Goal: Transaction & Acquisition: Purchase product/service

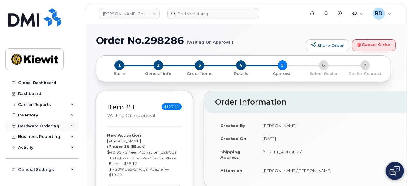
click at [72, 125] on icon at bounding box center [72, 126] width 3 height 3
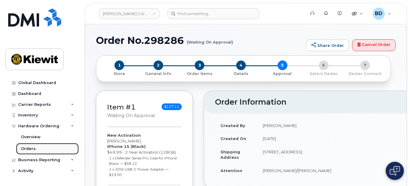
click at [30, 148] on div "Orders" at bounding box center [28, 148] width 15 height 5
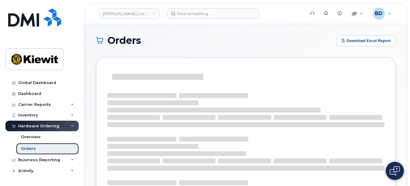
click at [54, 153] on link "Orders" at bounding box center [47, 148] width 63 height 11
click at [30, 148] on div "Orders" at bounding box center [28, 148] width 15 height 5
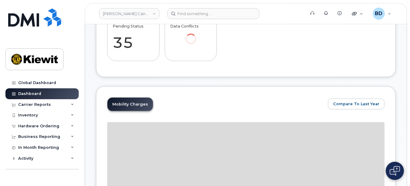
scroll to position [247, 0]
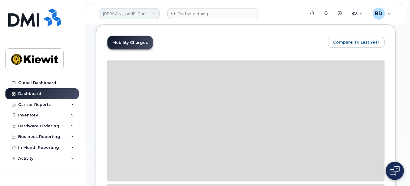
click at [131, 9] on link "Kiewit Canada Inc" at bounding box center [129, 13] width 61 height 11
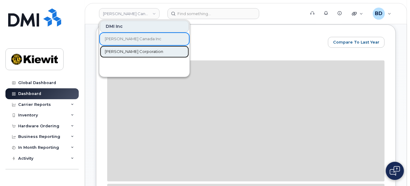
click at [125, 52] on span "[PERSON_NAME] Corporation" at bounding box center [134, 52] width 58 height 6
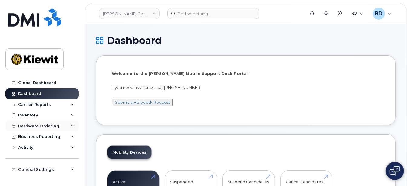
click at [71, 126] on icon at bounding box center [72, 126] width 3 height 3
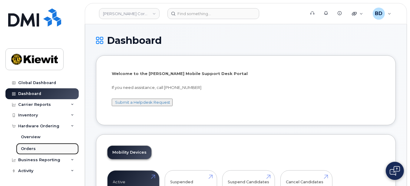
click at [33, 149] on div "Orders" at bounding box center [28, 148] width 15 height 5
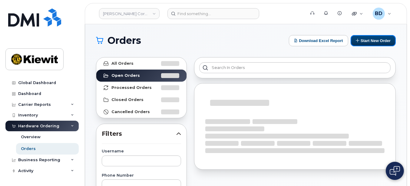
click at [376, 40] on button "Start New Order" at bounding box center [372, 40] width 45 height 11
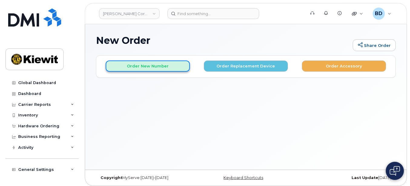
click at [133, 65] on button "Order New Number" at bounding box center [148, 66] width 84 height 11
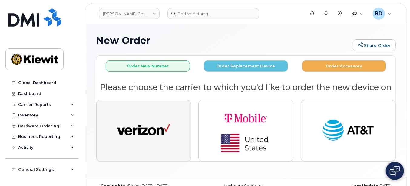
click at [156, 138] on img "button" at bounding box center [143, 130] width 53 height 27
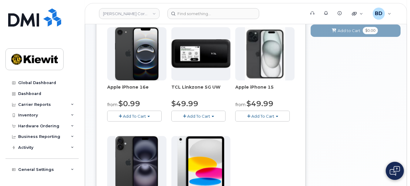
scroll to position [80, 0]
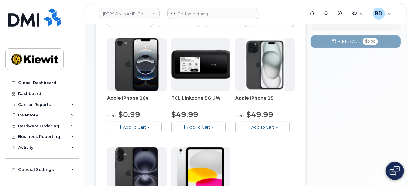
click at [267, 127] on span "Add To Cart" at bounding box center [262, 127] width 23 height 5
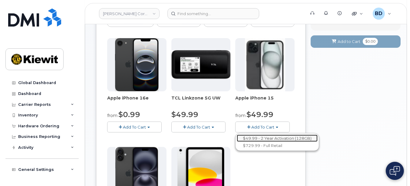
click at [267, 135] on link "$49.99 - 2 Year Activation (128GB)" at bounding box center [277, 139] width 81 height 8
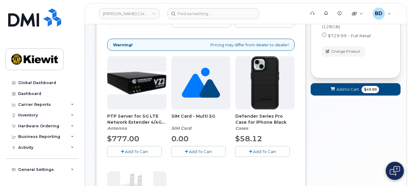
click at [258, 148] on button "Add To Cart" at bounding box center [262, 151] width 54 height 11
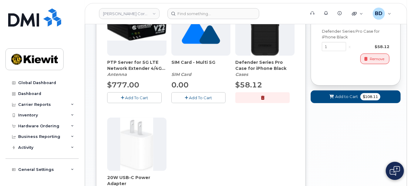
scroll to position [161, 0]
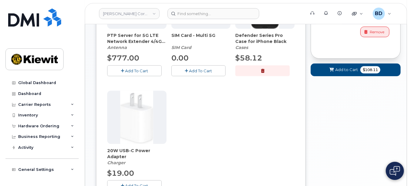
click at [130, 182] on button "Add To Cart" at bounding box center [134, 185] width 54 height 11
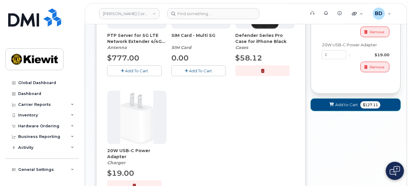
click at [348, 102] on span "Add to Cart" at bounding box center [346, 105] width 23 height 6
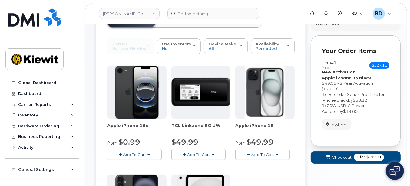
scroll to position [53, 0]
click at [338, 155] on span "Checkout" at bounding box center [342, 158] width 20 height 6
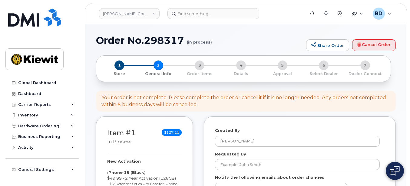
select select
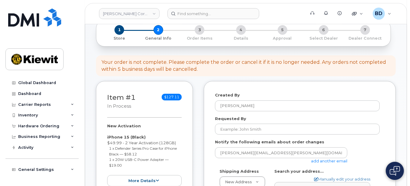
scroll to position [121, 0]
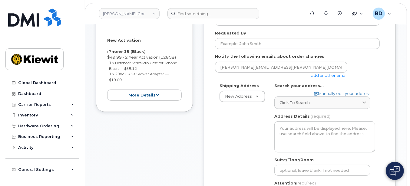
click at [329, 74] on link "add another email" at bounding box center [329, 75] width 36 height 5
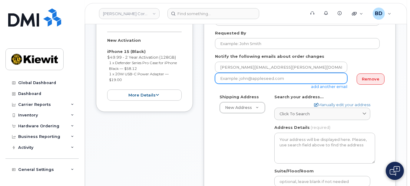
click at [244, 80] on input "email" at bounding box center [281, 78] width 132 height 11
paste input "taylor.blagdon@kiewit.com"
type input "taylor.blagdon@kiewit.com"
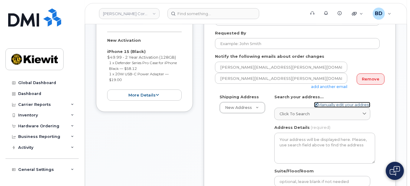
click at [329, 103] on link "Manually edit your address" at bounding box center [342, 105] width 56 height 6
select select
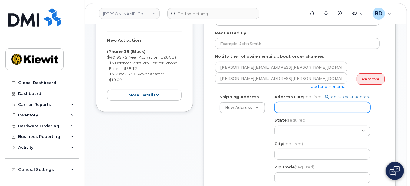
click at [295, 107] on input "Address Line (required)" at bounding box center [322, 107] width 96 height 11
paste input "3831 Technology Forest Blvd"
select select
type input "3831 Technology Forest Blvd"
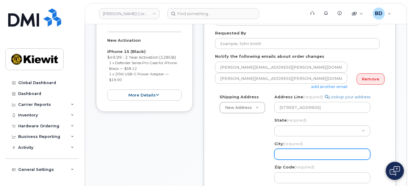
click at [291, 156] on input "City (required)" at bounding box center [322, 154] width 96 height 11
paste input "The Woodlands"
select select
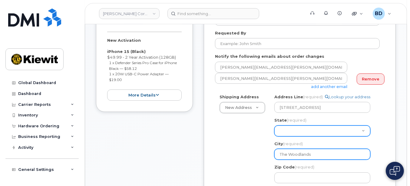
type input "The Woodlands"
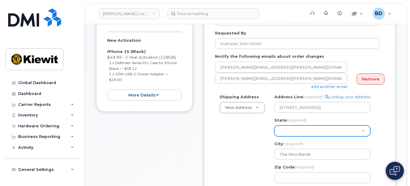
click at [277, 131] on select "Alabama Alaska American Samoa Arizona Arkansas California Colorado Connecticut …" at bounding box center [322, 131] width 96 height 11
select select "TX"
click at [274, 126] on select "Alabama Alaska American Samoa Arizona Arkansas California Colorado Connecticut …" at bounding box center [322, 131] width 96 height 11
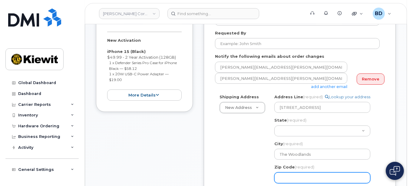
paste input "77381"
select select
click at [294, 178] on input "77381" at bounding box center [322, 177] width 96 height 11
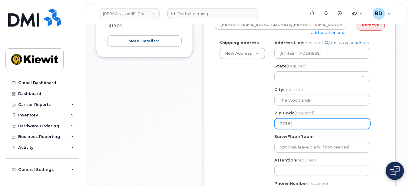
scroll to position [242, 0]
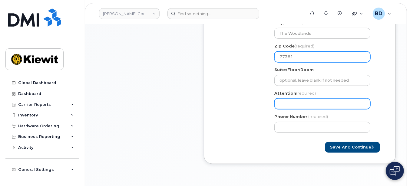
type input "77381"
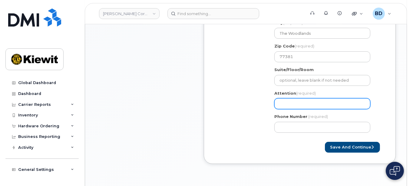
click at [279, 103] on input "Attention (required)" at bounding box center [322, 103] width 96 height 11
select select
type input "J"
select select
type input "Ja"
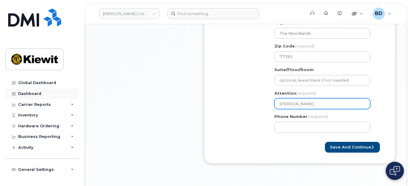
select select
type input "Jar"
select select
type input "Jare"
select select
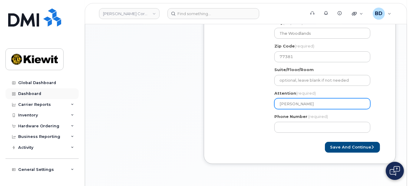
type input "Jared"
select select
type input "Jared K"
select select
type input "Jared Ko"
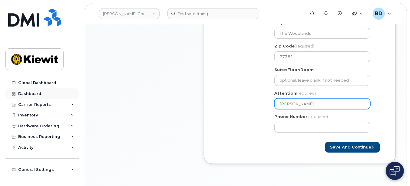
select select
type input "Jared Kol"
select select
type input "Jared Koll"
select select
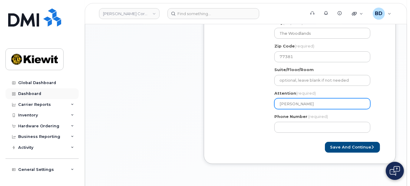
type input "Jared Kolle"
select select
type input "Jared Koller"
select select
type input "Jared Koller/"
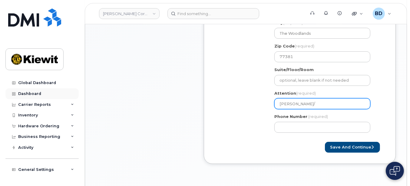
select select
type input "Jared Koller/R"
select select
type input "Jared Koller/Ru"
select select
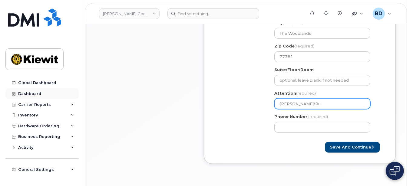
type input "Jared Koller/Rub"
select select
type input "Jared Koller/Rube"
select select
type input "Jared Koller/Ruben"
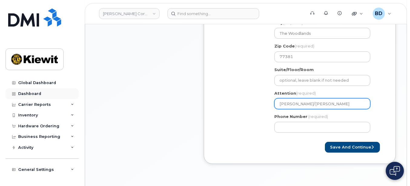
select select
type input "Jared Koller/Ruben R"
select select
type input "Jared Koller/Ruben Ri"
select select
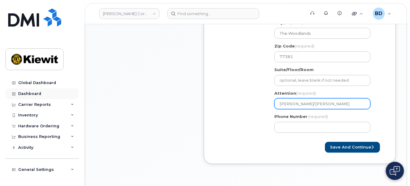
type input "Jared Koller/Ruben Rio"
select select
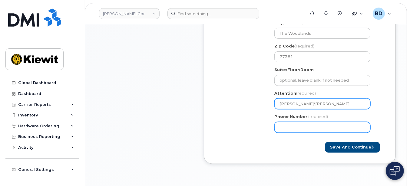
type input "Jared Koller/Ruben Rios"
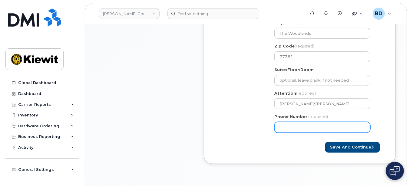
click at [283, 126] on input "Phone Number" at bounding box center [322, 127] width 96 height 11
type input "8777727707"
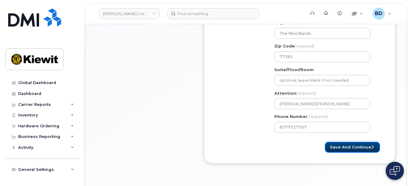
select select
click at [359, 147] on button "Save and Continue" at bounding box center [352, 147] width 55 height 11
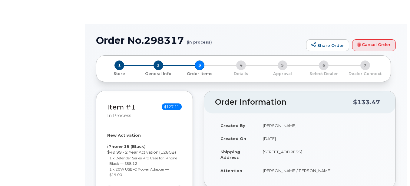
select select
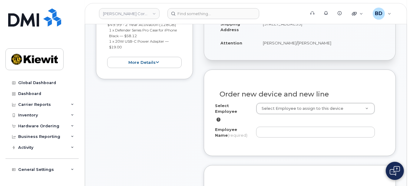
scroll to position [161, 0]
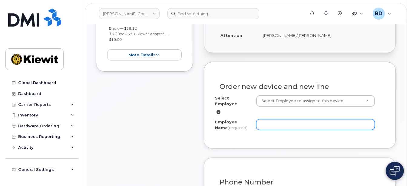
drag, startPoint x: 263, startPoint y: 118, endPoint x: 260, endPoint y: 118, distance: 3.6
click at [263, 119] on input "Employee Name (required)" at bounding box center [315, 124] width 119 height 11
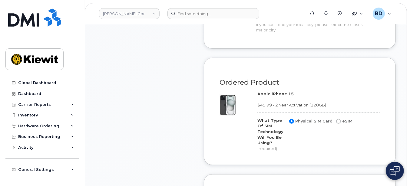
scroll to position [323, 0]
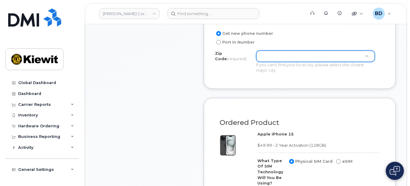
type input "[PERSON_NAME]"
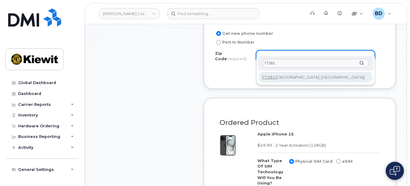
type input "77381"
type input "77381 (Spring, TX)"
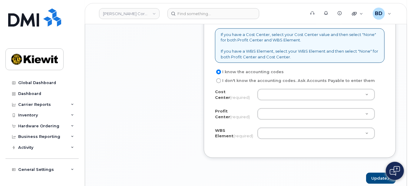
scroll to position [565, 0]
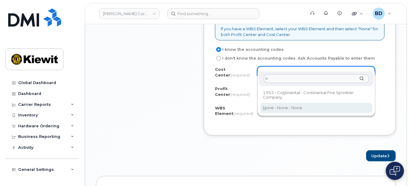
type input "n"
drag, startPoint x: 275, startPoint y: 109, endPoint x: 274, endPoint y: 103, distance: 6.1
type input "None"
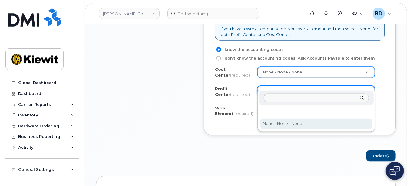
select select "None"
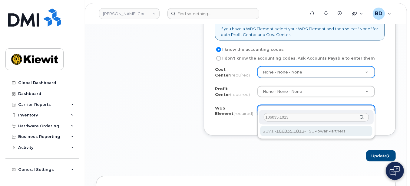
type input "106035.1013"
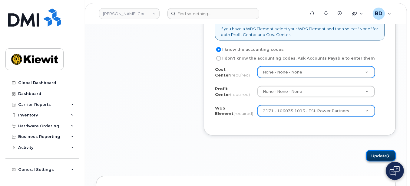
click at [381, 150] on button "Update" at bounding box center [381, 155] width 30 height 11
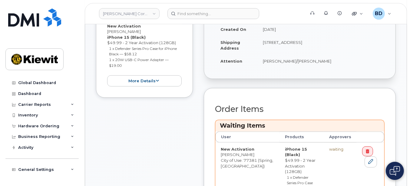
scroll to position [202, 0]
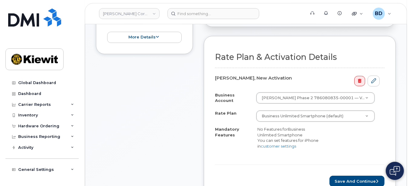
scroll to position [202, 0]
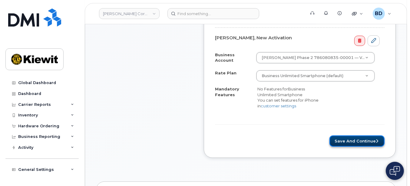
click at [345, 140] on button "Save and Continue" at bounding box center [356, 141] width 55 height 11
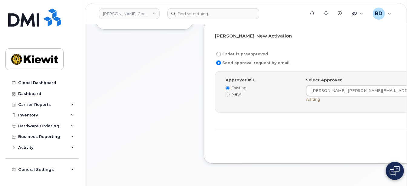
scroll to position [202, 0]
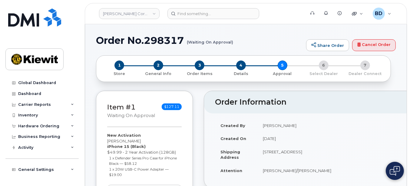
click at [154, 40] on h1 "Order No.298317 (Waiting On Approval)" at bounding box center [199, 40] width 207 height 11
copy h1 "298317"
drag, startPoint x: 402, startPoint y: 96, endPoint x: 401, endPoint y: 82, distance: 13.6
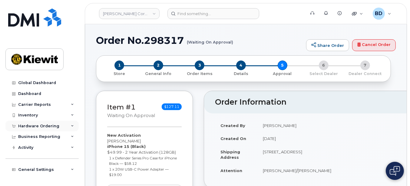
click at [71, 127] on icon at bounding box center [72, 126] width 3 height 3
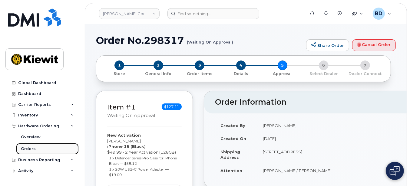
click at [35, 149] on link "Orders" at bounding box center [47, 148] width 63 height 11
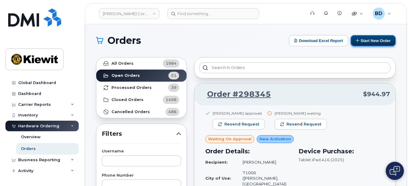
click at [374, 40] on button "Start New Order" at bounding box center [372, 40] width 45 height 11
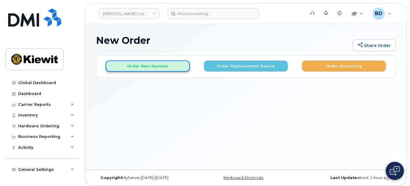
click at [141, 67] on button "Order New Number" at bounding box center [148, 66] width 84 height 11
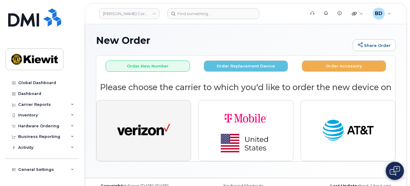
click at [163, 126] on img "button" at bounding box center [143, 130] width 53 height 27
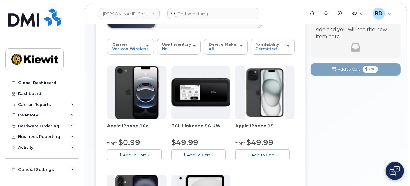
scroll to position [121, 0]
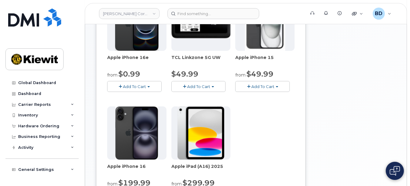
drag, startPoint x: 271, startPoint y: 85, endPoint x: 254, endPoint y: 97, distance: 20.5
click at [271, 85] on span "Add To Cart" at bounding box center [262, 86] width 23 height 5
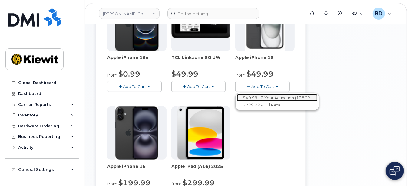
click at [255, 95] on link "$49.99 - 2 Year Activation (128GB)" at bounding box center [277, 98] width 81 height 8
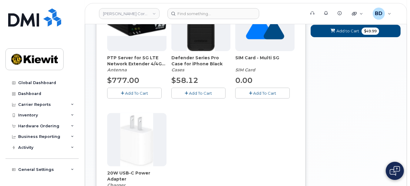
scroll to position [99, 0]
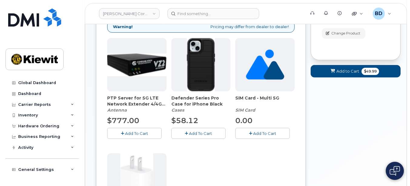
click at [191, 130] on button "Add To Cart" at bounding box center [198, 133] width 54 height 11
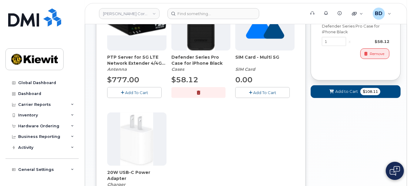
scroll to position [179, 0]
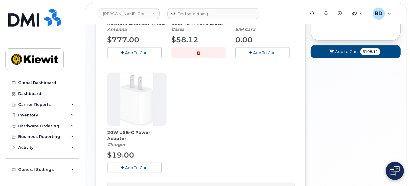
drag, startPoint x: 137, startPoint y: 167, endPoint x: 150, endPoint y: 156, distance: 17.0
click at [137, 167] on span "Add To Cart" at bounding box center [136, 167] width 23 height 5
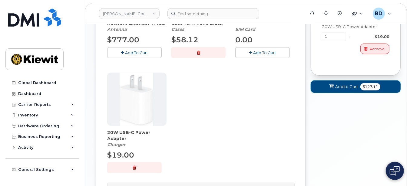
click at [346, 84] on span "Add to Cart" at bounding box center [346, 87] width 23 height 6
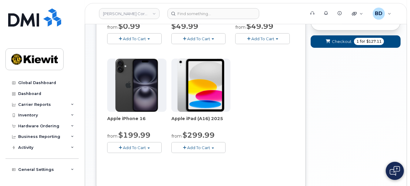
scroll to position [93, 0]
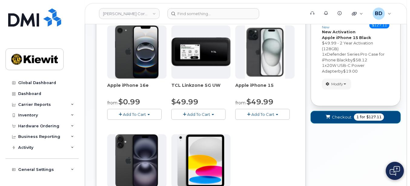
click at [337, 116] on span "Checkout" at bounding box center [342, 117] width 20 height 6
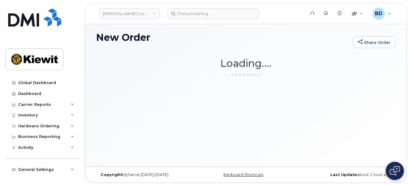
scroll to position [3, 0]
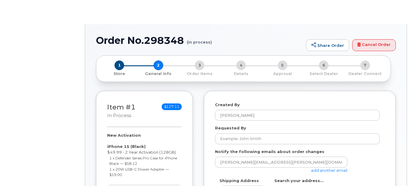
select select
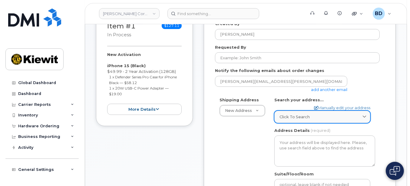
scroll to position [121, 0]
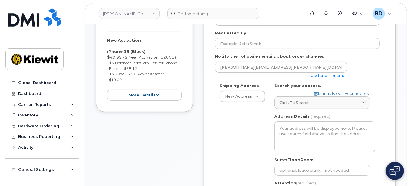
click at [319, 75] on link "add another email" at bounding box center [329, 75] width 36 height 5
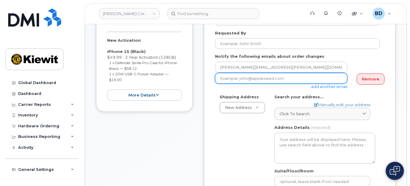
click at [246, 77] on input "email" at bounding box center [281, 78] width 132 height 11
paste input "[EMAIL_ADDRESS][PERSON_NAME][PERSON_NAME][DOMAIN_NAME]"
type input "[EMAIL_ADDRESS][PERSON_NAME][PERSON_NAME][DOMAIN_NAME]"
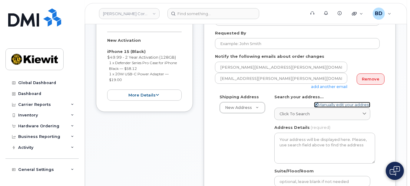
click at [329, 103] on link "Manually edit your address" at bounding box center [342, 105] width 56 height 6
select select
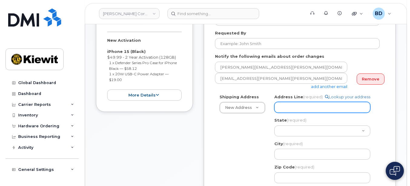
paste input "8880 Penrose Lane"
select select
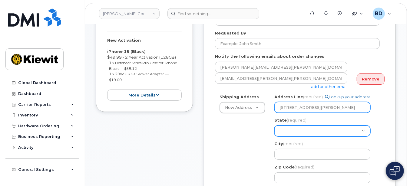
type input "8880 Penrose Lane"
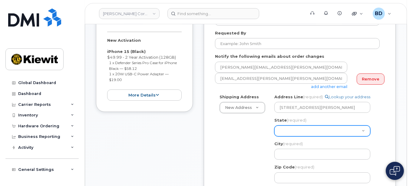
click at [291, 132] on select "Alabama Alaska American Samoa Arizona Arkansas California Colorado Connecticut …" at bounding box center [322, 131] width 96 height 11
select select "KS"
click at [294, 131] on select "[US_STATE] [US_STATE] [US_STATE] [US_STATE] [US_STATE] [US_STATE] [US_STATE] [U…" at bounding box center [322, 131] width 96 height 11
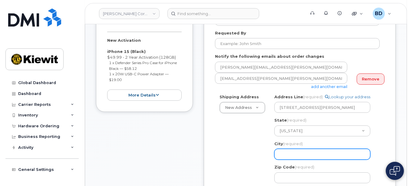
click at [292, 154] on input "City (required)" at bounding box center [322, 154] width 96 height 11
select select
type input "L"
select select
type input "Le"
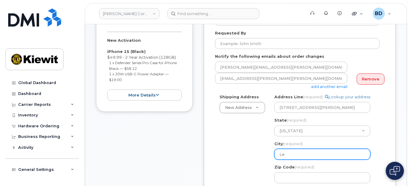
select select
type input "Len"
select select
type input "Lene"
select select
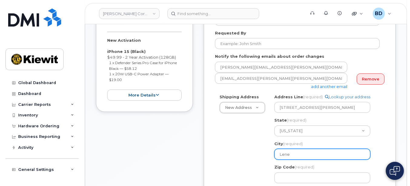
type input "Lenex"
select select
type input "Lenexa"
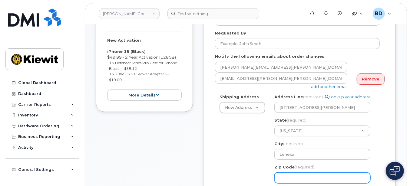
click at [289, 175] on input "Zip Code (required)" at bounding box center [322, 177] width 96 height 11
select select
type input "6"
select select
type input "66"
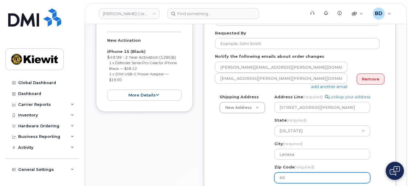
select select
type input "662"
select select
type input "6621"
select select
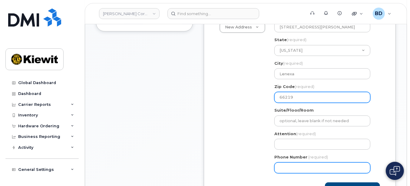
scroll to position [242, 0]
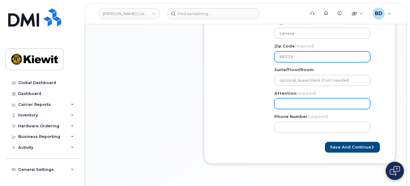
type input "66219"
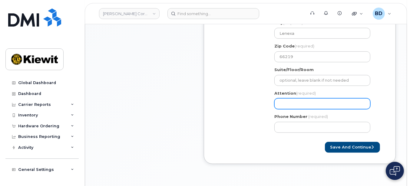
click at [280, 100] on input "Attention (required)" at bounding box center [322, 103] width 96 height 11
select select
type input "A"
select select
type input "Aa"
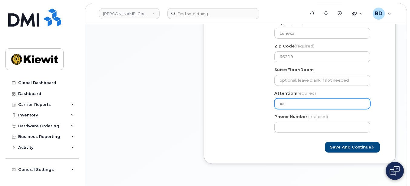
select select
type input "Aar"
select select
type input "Aaro"
select select
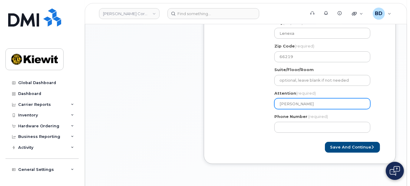
type input "Aaron"
select select
type input "Aaron R"
select select
type input "Aaron Ru"
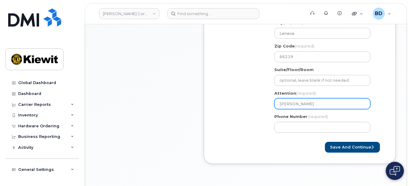
select select
type input "Aaron Rub"
select select
type input "Aaron Ruby"
select select
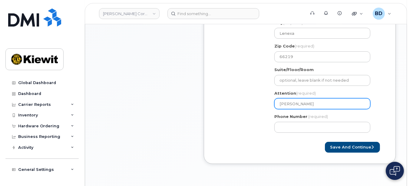
type input "Aaron Ruby/"
select select
type input "Aaron Ruby/K"
select select
type input "Aaron Ruby/Ka"
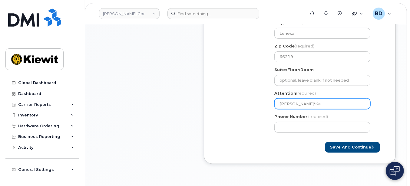
select select
type input "Aaron Ruby/Ka;"
select select
type input "Aaron Ruby/Ka;e"
select select
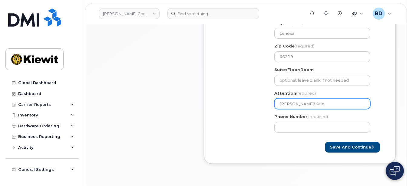
type input "Aaron Ruby/Ka;eo"
select select
type input "Aaron Ruby/Ka;eoc"
select select
type input "Aaron Ruby/Ka;eoco"
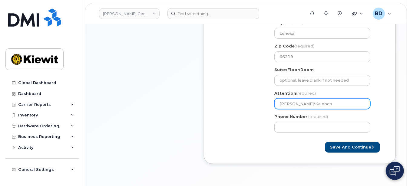
select select
type input "Aaron Ruby/Ka;eocoa"
select select
type input "Aaron Ruby/Ka;eocoa <"
select select
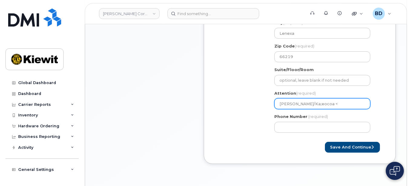
type input "Aaron Ruby/Ka;eocoa <i"
select select
type input "Aaron Ruby/Ka;eocoa <il"
select select
type input "Aaron Ruby/Ka;eocoa <ile"
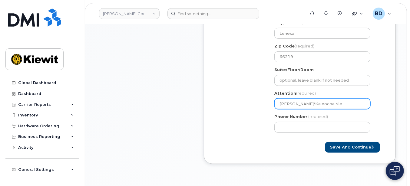
select select
type input "Aaron Ruby/Ka;eocoa <iler"
drag, startPoint x: 304, startPoint y: 104, endPoint x: 341, endPoint y: 99, distance: 37.5
click at [340, 98] on input "Aaron Ruby/Ka;eocoa <iler" at bounding box center [322, 103] width 96 height 11
select select
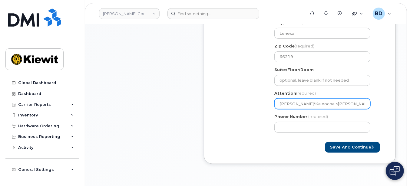
type input "Aaron Ruby/J"
select select
type input "Aaron Ruby/Ja"
select select
type input "Aaron Ruby/Jal"
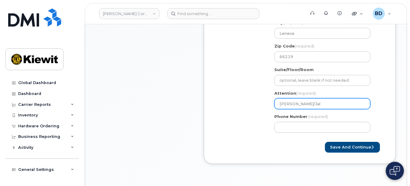
select select
type input "Aaron Ruby/Jale"
select select
type input "Aaron Ruby/Jalei"
select select
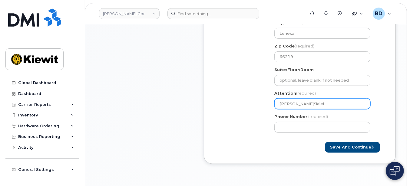
type input "Aaron Ruby/Jaleic"
select select
type input "Aaron Ruby/Jaleici"
select select
type input "Aaron Ruby/Jaleicia"
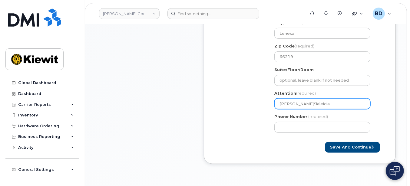
select select
type input "Aaron Ruby/Jaleicia M"
select select
type input "Aaron Ruby/Jaleicia Mi"
select select
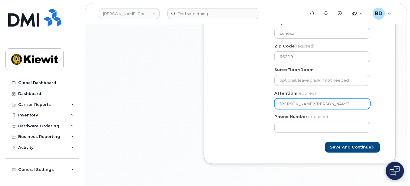
type input "Aaron Ruby/Jaleicia Mil"
select select
type input "Aaron Ruby/Jaleicia Mill"
select select
type input "Aaron Ruby/Jaleicia Mille"
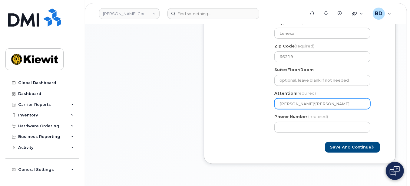
select select
drag, startPoint x: 304, startPoint y: 104, endPoint x: 332, endPoint y: 101, distance: 28.9
click at [332, 101] on input "[PERSON_NAME]/[PERSON_NAME]" at bounding box center [322, 103] width 96 height 11
type input "[PERSON_NAME]/[PERSON_NAME]"
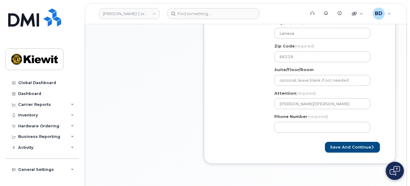
click at [258, 135] on div "Shipping Address New Address New Address 10055 Trainstation Circle 11501 42nd S…" at bounding box center [297, 55] width 165 height 164
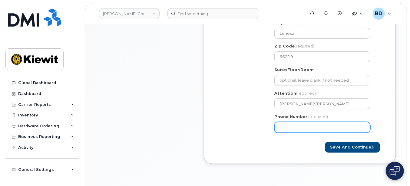
click at [284, 126] on input "Phone Number" at bounding box center [322, 127] width 96 height 11
type input "8777727707"
select select
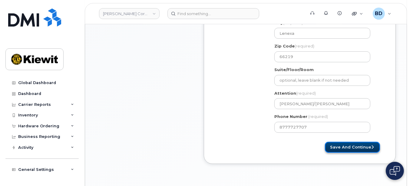
click at [348, 148] on button "Save and Continue" at bounding box center [352, 147] width 55 height 11
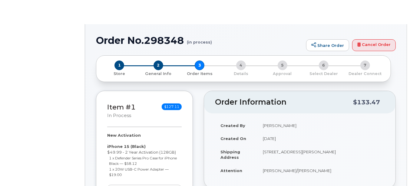
radio input "true"
select select
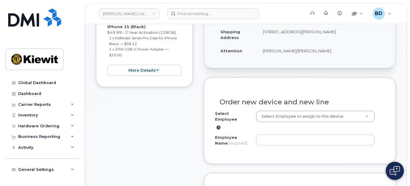
scroll to position [161, 0]
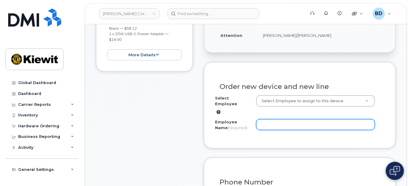
click at [268, 119] on input "Employee Name (required)" at bounding box center [315, 124] width 119 height 11
paste input "Jaleicia Miller"
type input "Jaleicia Miller"
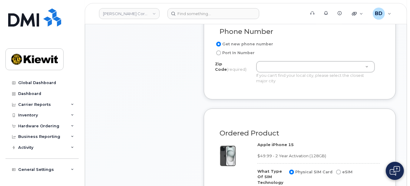
scroll to position [323, 0]
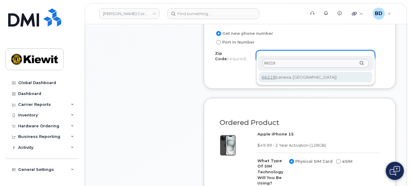
type input "66219"
type input "66219 (Lenexa, KS)"
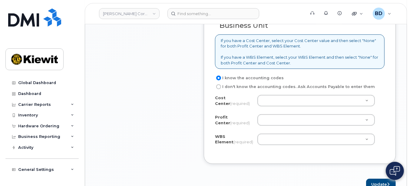
scroll to position [565, 0]
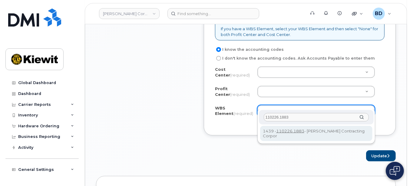
type input "110226.1883"
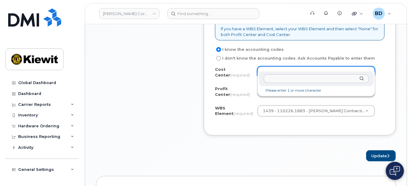
click at [276, 80] on input "text" at bounding box center [316, 78] width 105 height 9
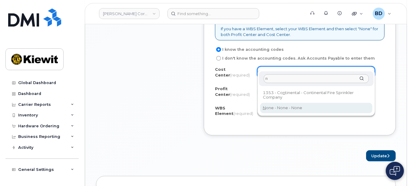
type input "n"
type input "None"
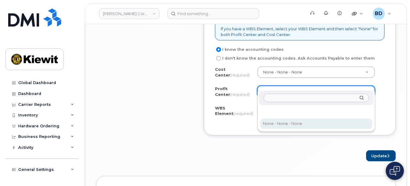
select select "None"
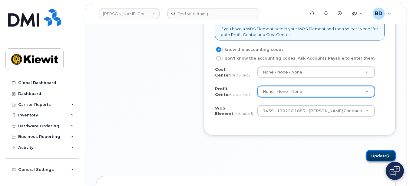
click at [377, 150] on button "Update" at bounding box center [381, 155] width 30 height 11
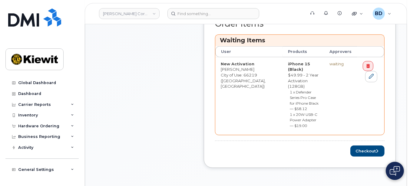
scroll to position [242, 0]
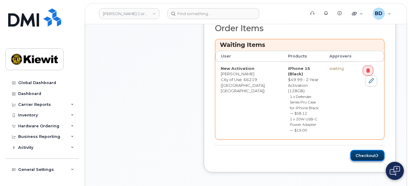
click at [363, 150] on button "Checkout" at bounding box center [367, 155] width 34 height 11
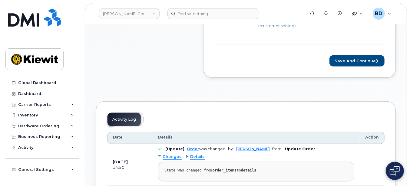
scroll to position [282, 0]
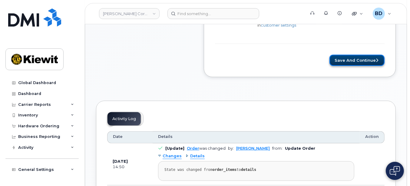
click at [359, 62] on button "Save and Continue" at bounding box center [356, 60] width 55 height 11
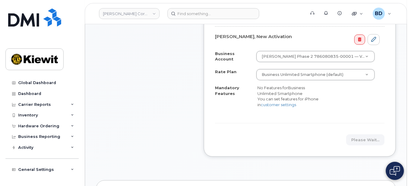
scroll to position [80, 0]
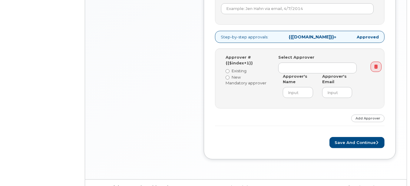
scroll to position [294, 0]
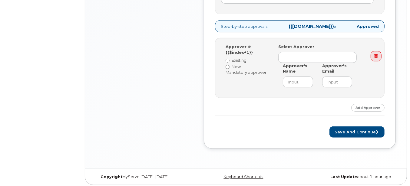
radio input "true"
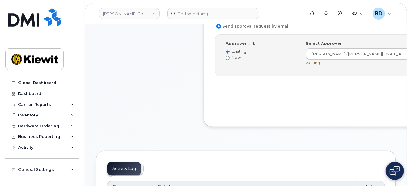
scroll to position [161, 0]
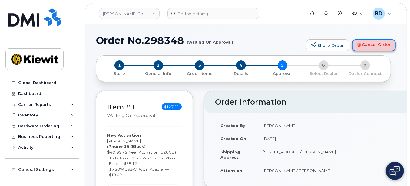
click at [366, 44] on link "Cancel Order" at bounding box center [374, 45] width 44 height 12
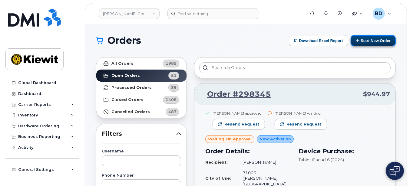
click at [379, 37] on button "Start New Order" at bounding box center [372, 40] width 45 height 11
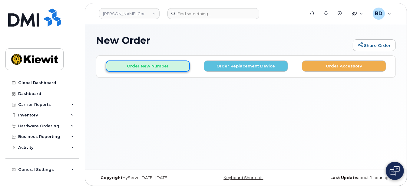
click at [130, 65] on button "Order New Number" at bounding box center [148, 66] width 84 height 11
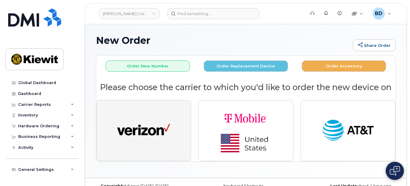
click at [149, 125] on img "button" at bounding box center [143, 130] width 53 height 27
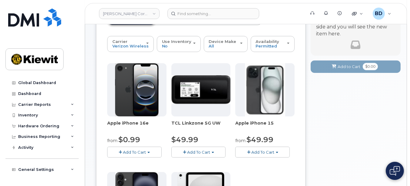
scroll to position [80, 0]
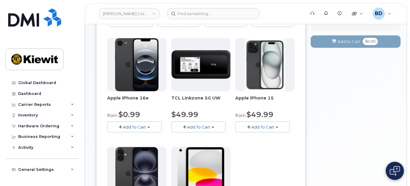
click at [256, 127] on span "Add To Cart" at bounding box center [262, 127] width 23 height 5
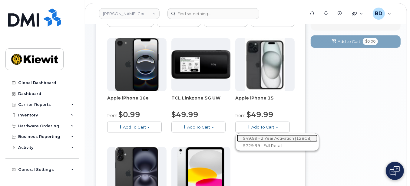
click at [268, 135] on link "$49.99 - 2 Year Activation (128GB)" at bounding box center [277, 139] width 81 height 8
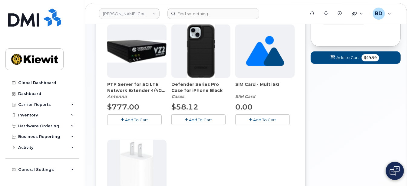
scroll to position [161, 0]
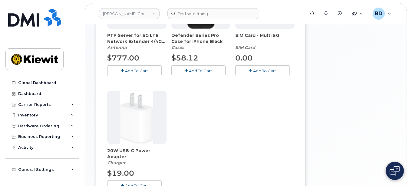
click at [199, 72] on span "Add To Cart" at bounding box center [200, 70] width 23 height 5
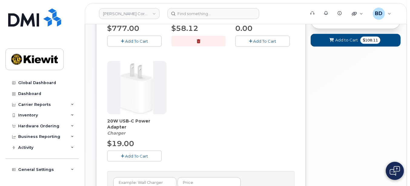
scroll to position [242, 0]
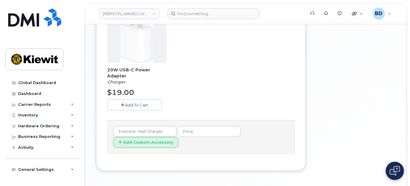
click at [132, 103] on span "Add To Cart" at bounding box center [136, 105] width 23 height 5
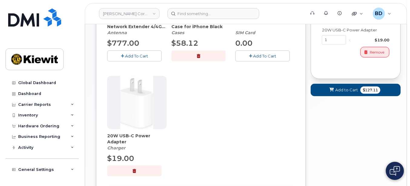
scroll to position [161, 0]
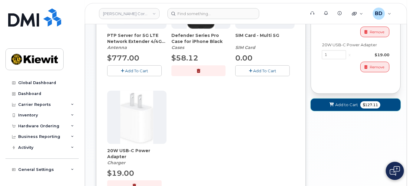
click at [339, 103] on span "Add to Cart" at bounding box center [346, 105] width 23 height 6
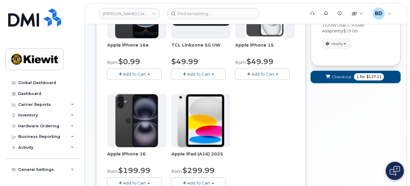
click at [327, 76] on icon "submit" at bounding box center [328, 77] width 4 height 4
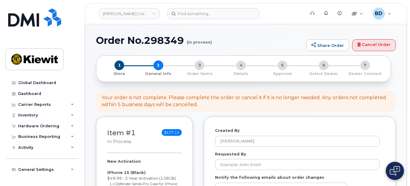
select select
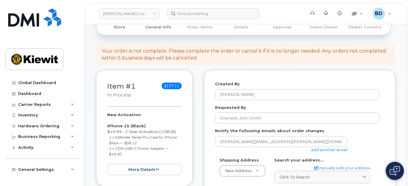
scroll to position [121, 0]
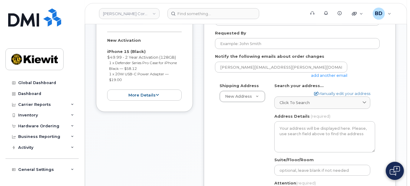
click at [325, 76] on link "add another email" at bounding box center [329, 75] width 36 height 5
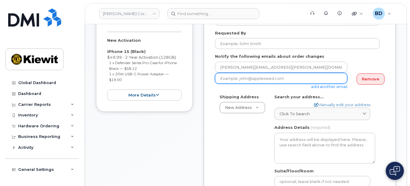
click at [243, 79] on input "email" at bounding box center [281, 78] width 132 height 11
paste input "[EMAIL_ADDRESS][PERSON_NAME][PERSON_NAME][DOMAIN_NAME]"
type input "[EMAIL_ADDRESS][PERSON_NAME][PERSON_NAME][DOMAIN_NAME]"
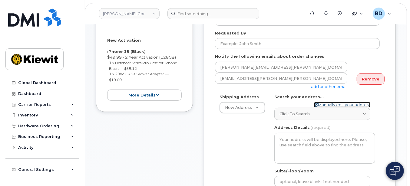
click at [322, 103] on link "Manually edit your address" at bounding box center [342, 105] width 56 height 6
select select
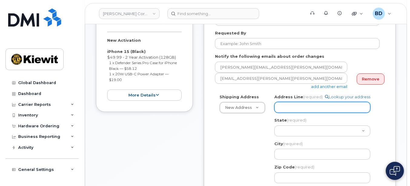
click at [296, 107] on input "Address Line (required)" at bounding box center [322, 107] width 96 height 11
paste input "8880 Penrose Lane"
type input "8880 Penrose Lane"
select select
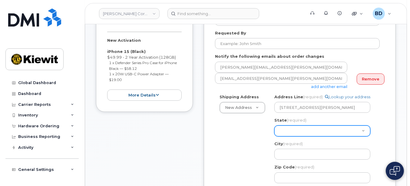
click at [295, 130] on select "Alabama Alaska American Samoa Arizona Arkansas California Colorado Connecticut …" at bounding box center [322, 131] width 96 height 11
select select "KS"
click at [274, 126] on select "Alabama Alaska American Samoa Arizona Arkansas California Colorado Connecticut …" at bounding box center [322, 131] width 96 height 11
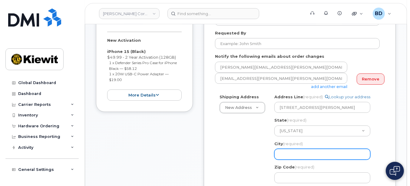
click at [287, 154] on input "City (required)" at bounding box center [322, 154] width 96 height 11
select select
type input "L"
select select
type input "Le"
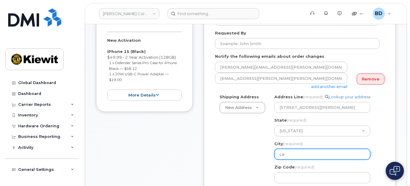
select select
type input "Len"
select select
type input "Lene"
select select
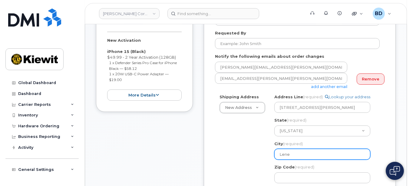
type input "Lenex"
select select
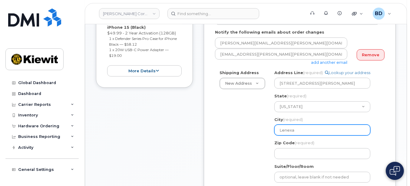
scroll to position [161, 0]
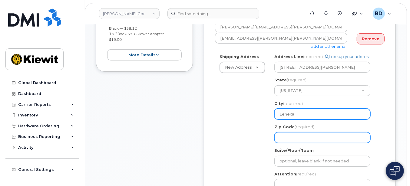
type input "Lenexa"
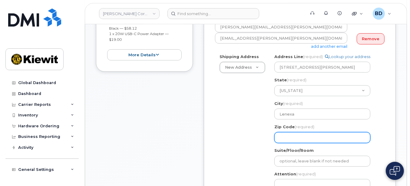
click at [287, 135] on input "Zip Code (required)" at bounding box center [322, 137] width 96 height 11
select select
type input "6"
select select
type input "66"
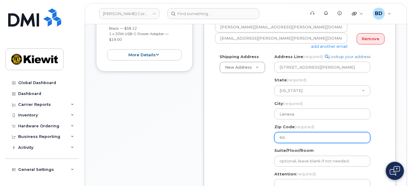
select select
type input "662"
select select
type input "6621"
select select
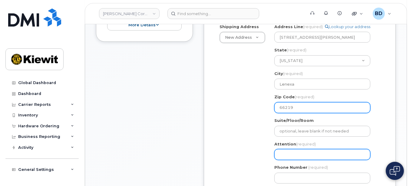
scroll to position [202, 0]
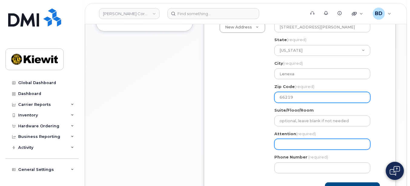
type input "66219"
click at [288, 148] on input "Attention (required)" at bounding box center [322, 144] width 96 height 11
select select
type input "a"
select select
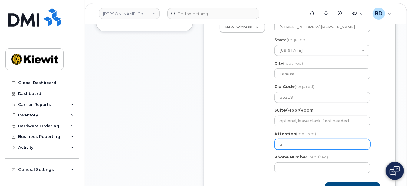
type input "aa"
select select
type input "aar"
select select
type input "aaro"
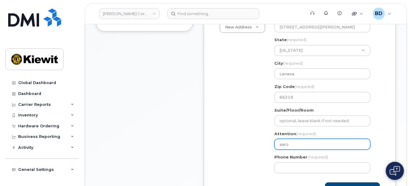
select select
type input "Aaron Ruby/Jaleicia Miller"
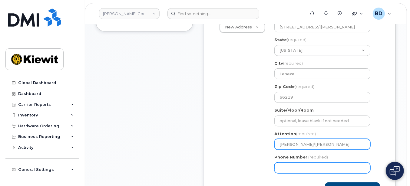
type input "8777727707"
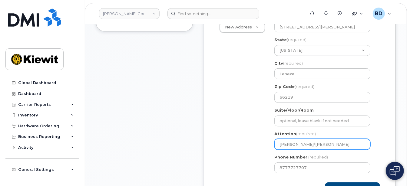
select select
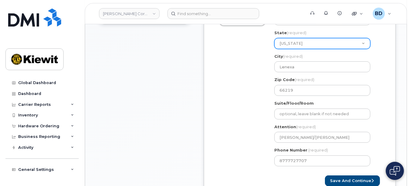
scroll to position [211, 0]
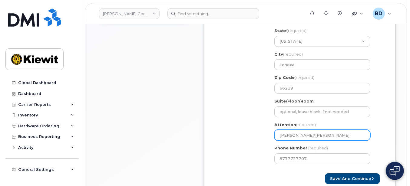
drag, startPoint x: 304, startPoint y: 135, endPoint x: 337, endPoint y: 136, distance: 33.3
click at [337, 136] on input "Aaron Ruby/Jaleicia Miller" at bounding box center [322, 135] width 96 height 11
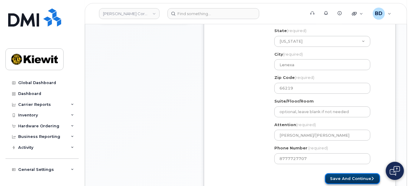
click at [352, 179] on button "Save and Continue" at bounding box center [352, 178] width 55 height 11
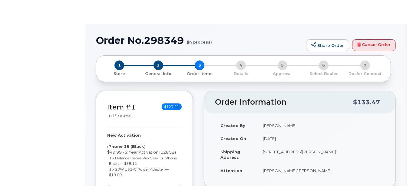
radio input "true"
select select
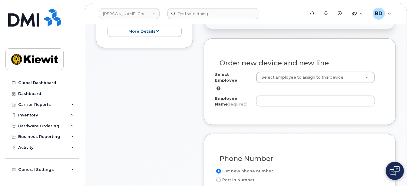
scroll to position [202, 0]
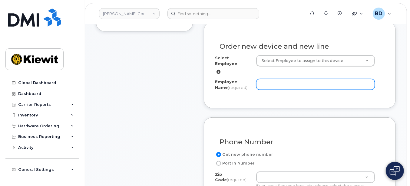
click at [260, 79] on input "Employee Name (required)" at bounding box center [315, 84] width 119 height 11
paste input "[PERSON_NAME]"
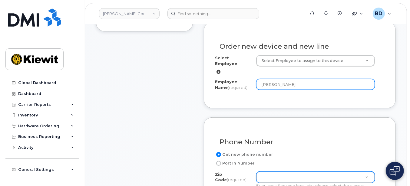
type input "[PERSON_NAME]"
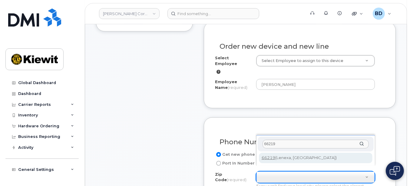
type input "66219"
type input "66219 (Lenexa, KS)"
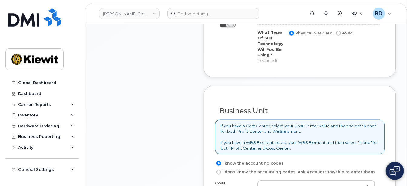
scroll to position [484, 0]
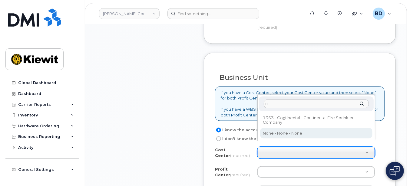
type input "n"
type input "None"
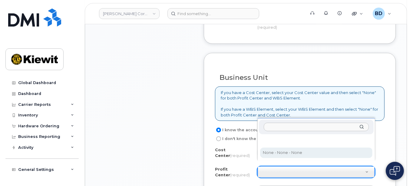
select select "None"
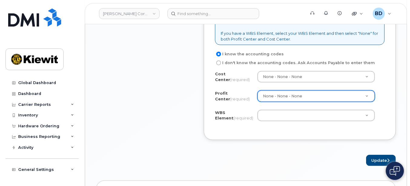
scroll to position [565, 0]
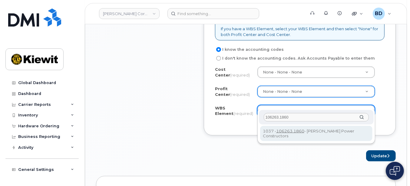
type input "106263.1860"
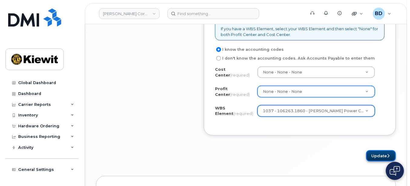
click at [384, 150] on button "Update" at bounding box center [381, 155] width 30 height 11
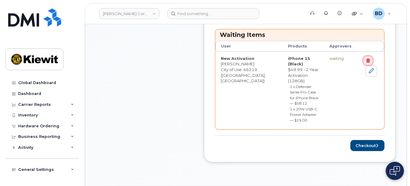
scroll to position [323, 0]
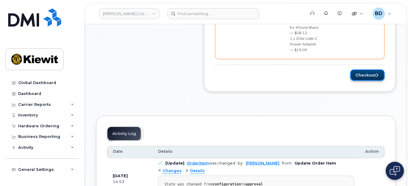
click at [368, 70] on button "Checkout" at bounding box center [367, 75] width 34 height 11
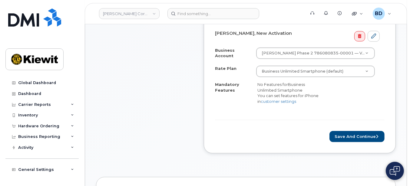
scroll to position [161, 0]
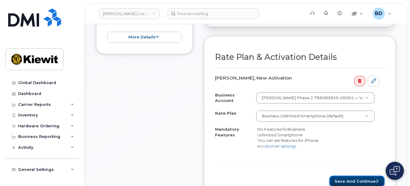
click at [348, 179] on button "Save and Continue" at bounding box center [356, 181] width 55 height 11
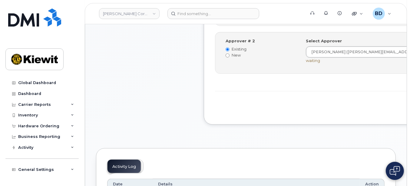
scroll to position [282, 0]
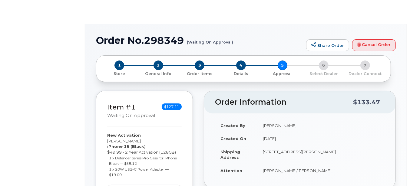
radio input "true"
